Goal: Transaction & Acquisition: Purchase product/service

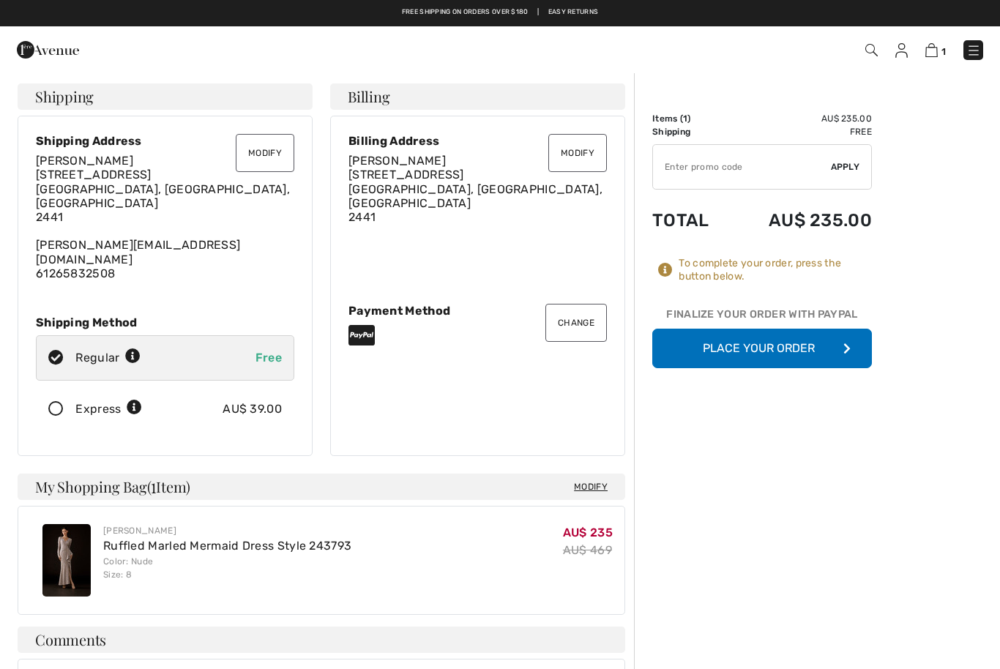
click at [263, 152] on button "Modify" at bounding box center [265, 153] width 59 height 38
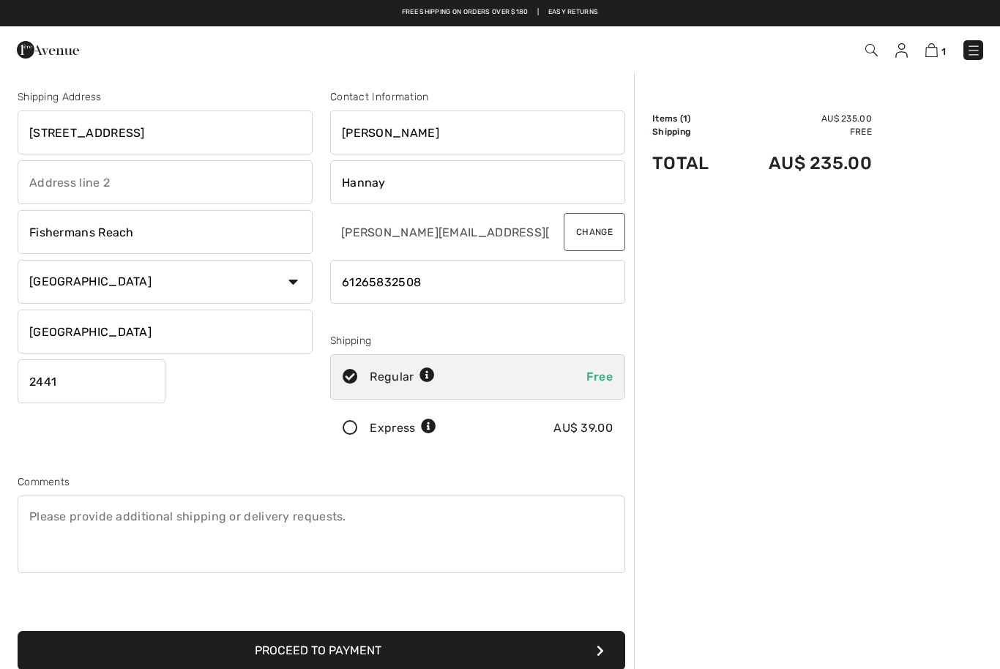
click at [221, 135] on input "[STREET_ADDRESS]" at bounding box center [165, 133] width 295 height 44
type input "4"
type input "8 trade circuit"
click at [179, 226] on input "Fishermans Reach" at bounding box center [165, 232] width 295 height 44
type input "F"
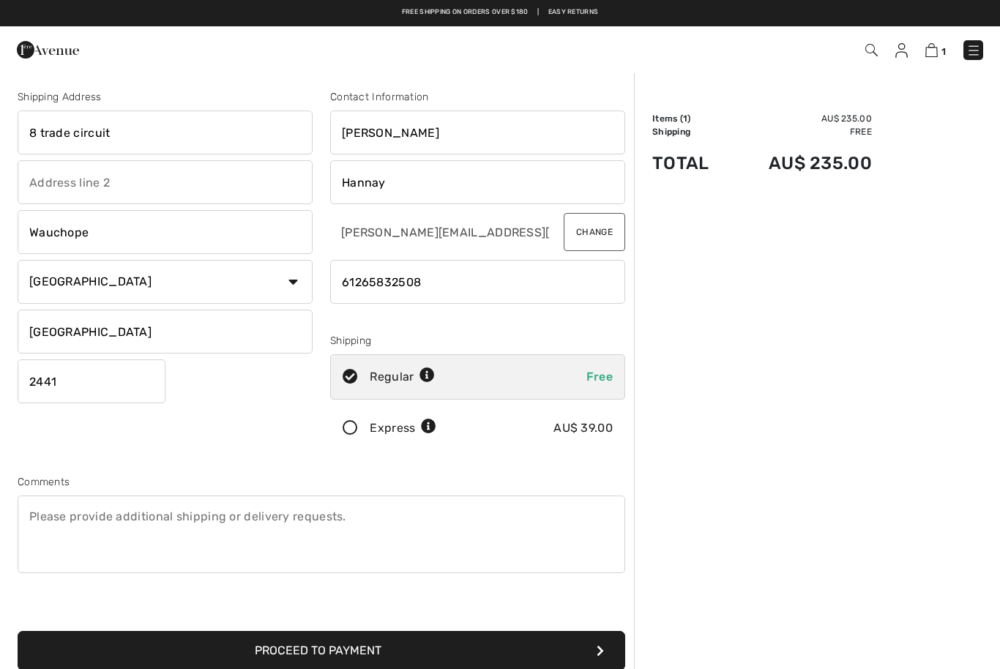
type input "Wauchope"
click at [103, 373] on input "2441" at bounding box center [92, 381] width 148 height 44
type input "2446"
click at [436, 274] on input "phone" at bounding box center [477, 282] width 295 height 44
type input "6"
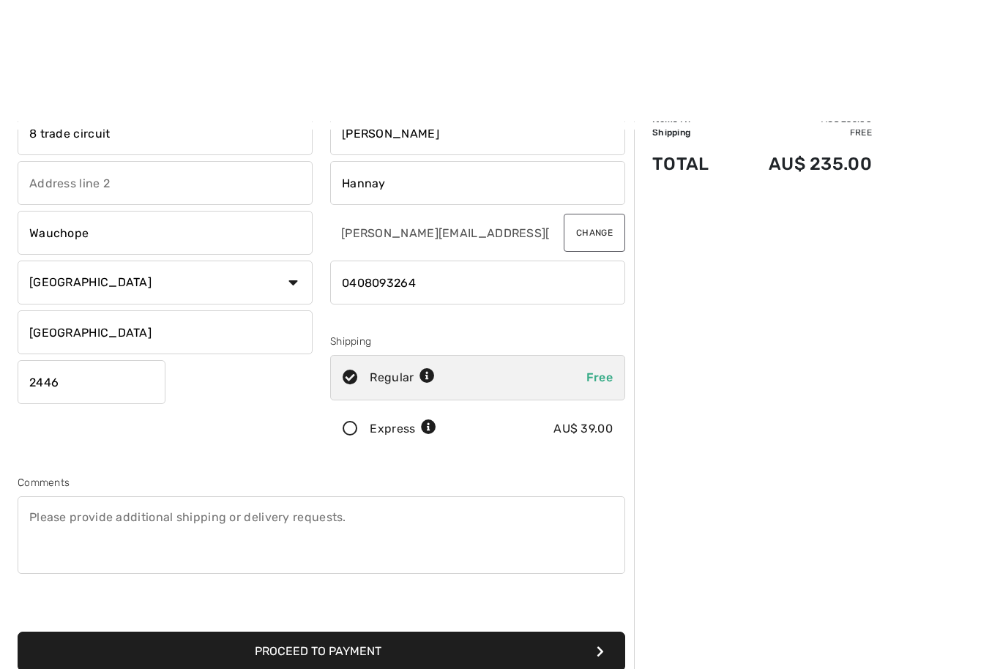
scroll to position [122, 0]
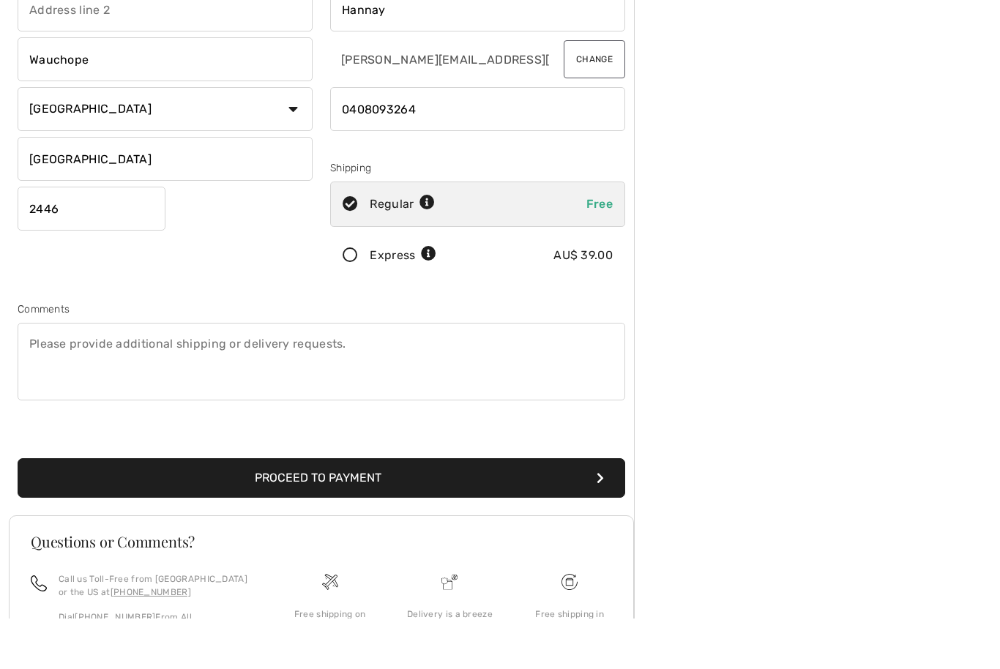
type input "0408093264"
click at [332, 509] on button "Proceed to Payment" at bounding box center [322, 529] width 608 height 40
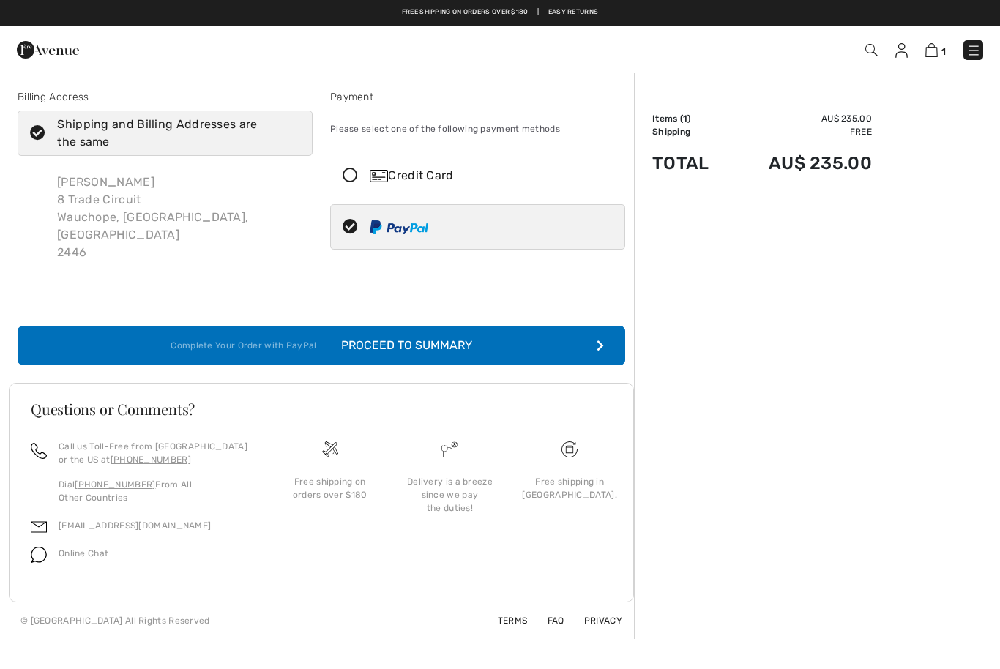
click at [428, 337] on div "Proceed to Summary" at bounding box center [400, 346] width 143 height 18
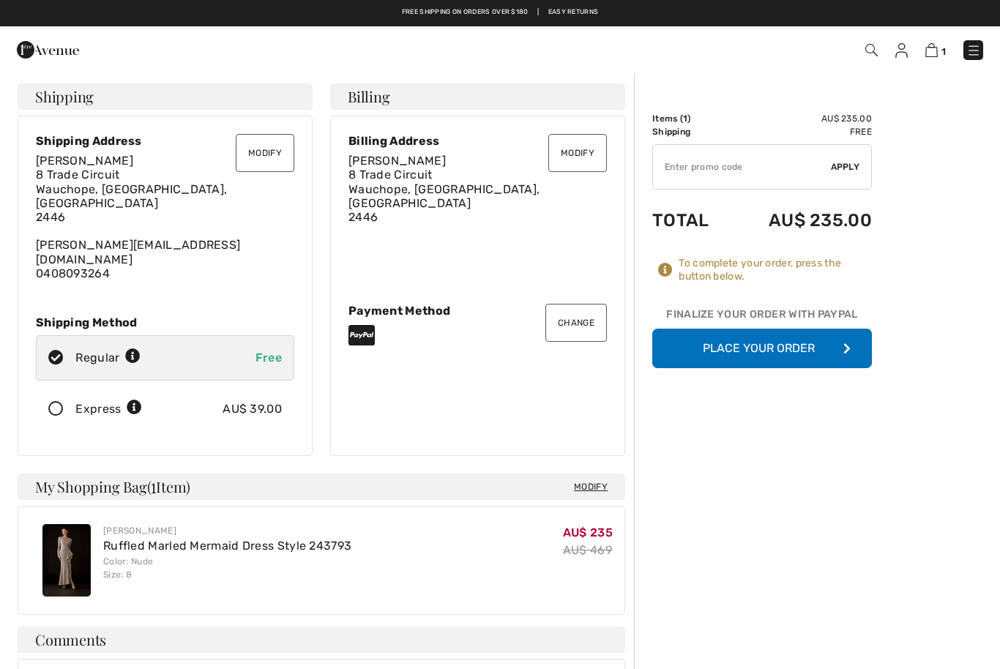
click at [744, 347] on button "Place Your Order" at bounding box center [762, 349] width 220 height 40
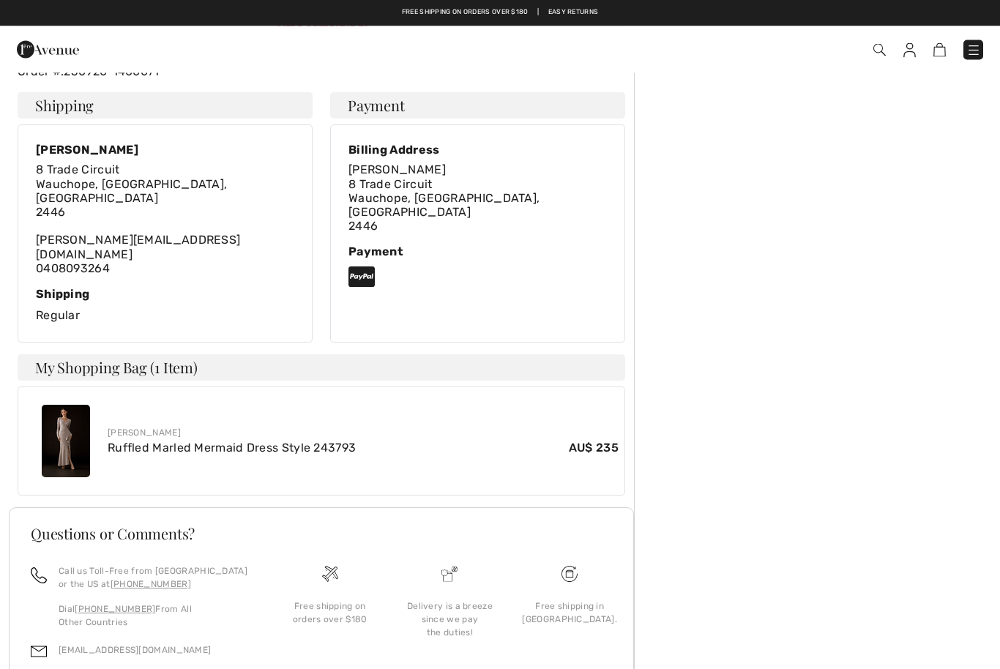
scroll to position [261, 0]
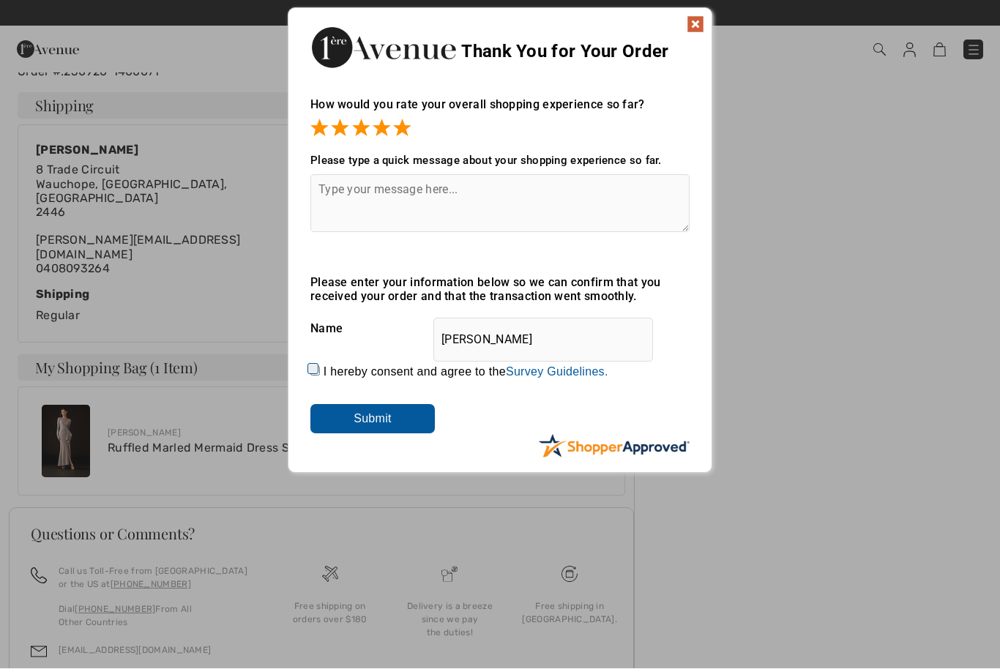
click at [384, 416] on input "Submit" at bounding box center [372, 419] width 124 height 29
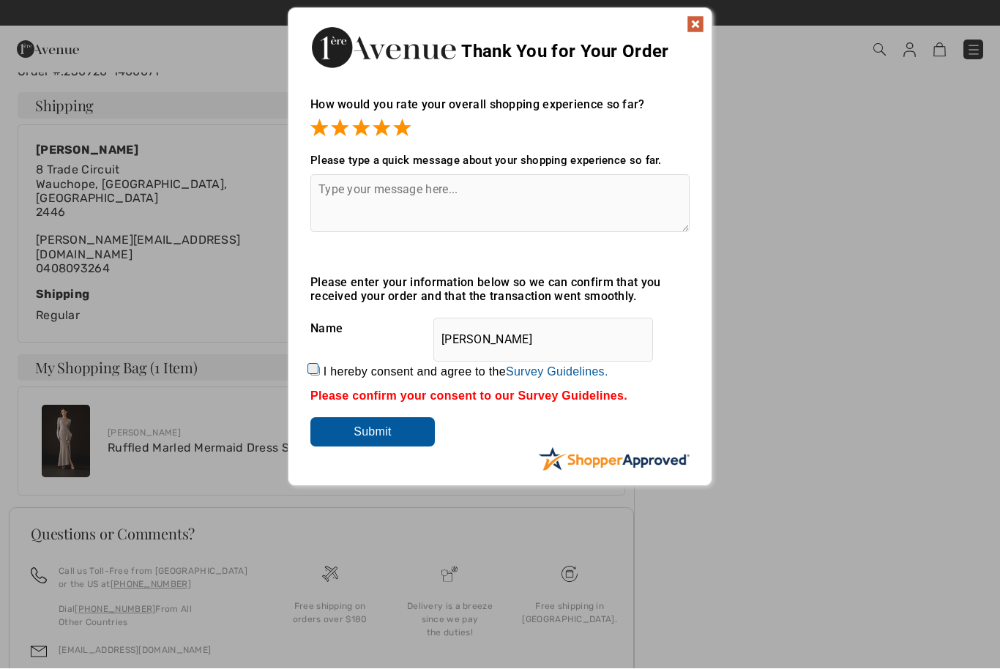
click at [316, 376] on input "I hereby consent and agree to the By submitting a review, you grant permission …" at bounding box center [315, 372] width 10 height 10
checkbox input "true"
click at [397, 441] on input "Submit" at bounding box center [372, 432] width 124 height 29
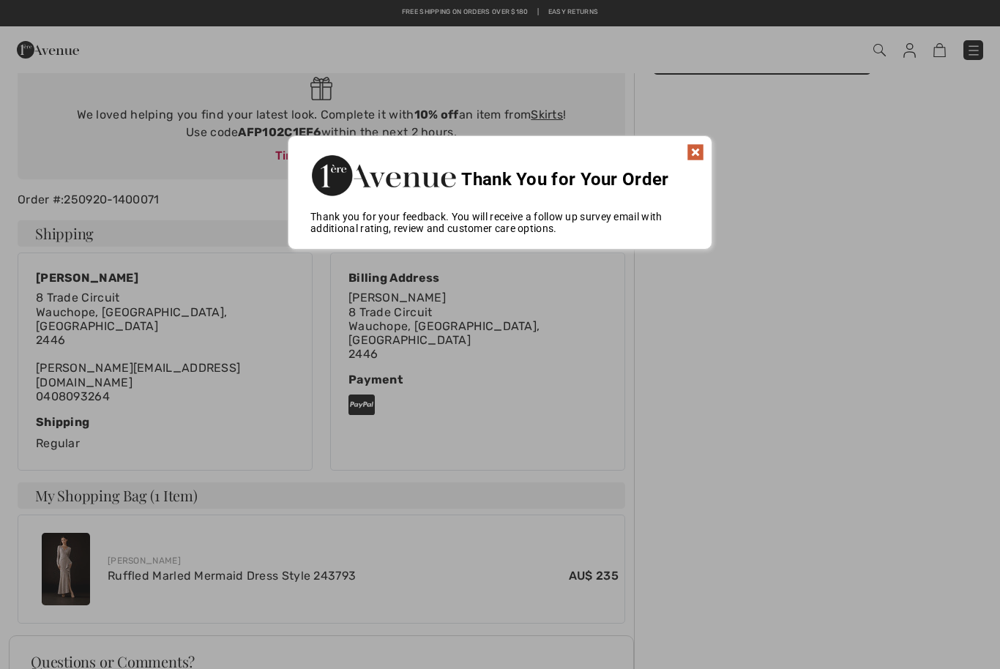
scroll to position [128, 0]
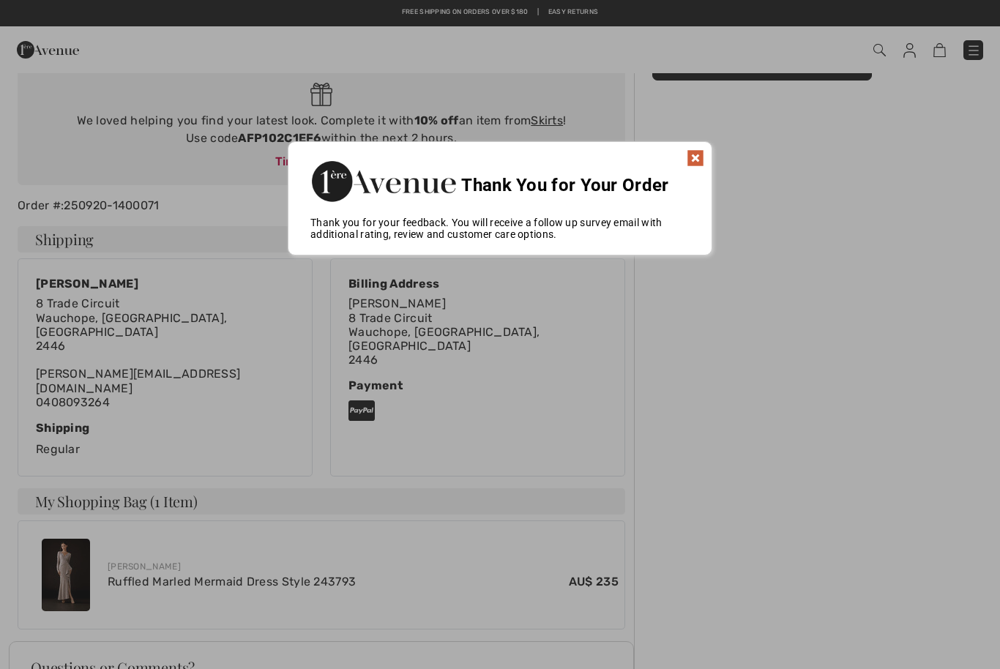
click at [698, 160] on img at bounding box center [696, 158] width 18 height 18
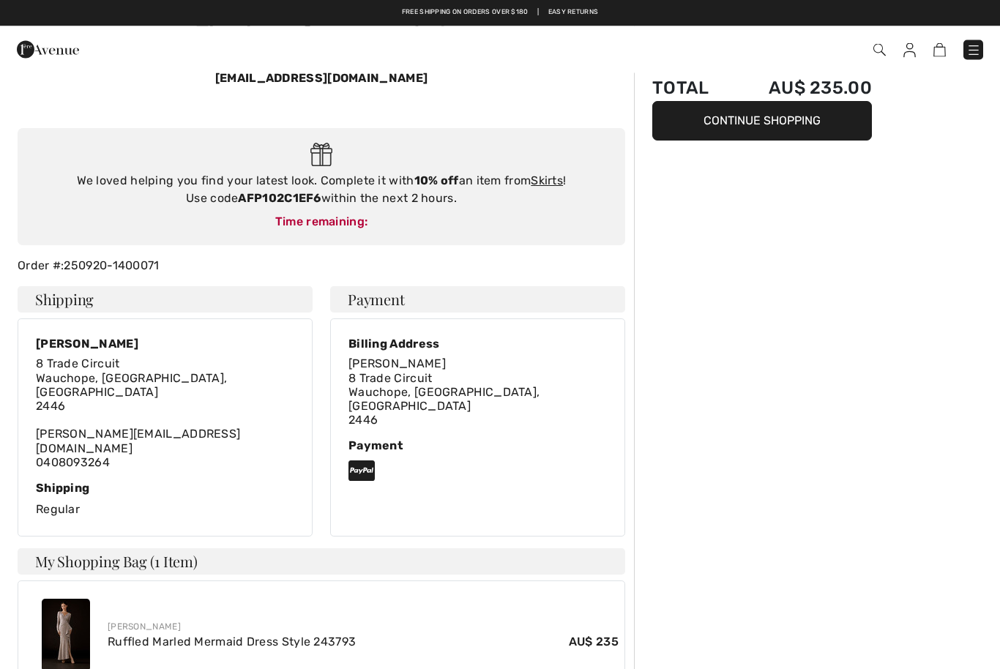
scroll to position [0, 0]
